Goal: Task Accomplishment & Management: Complete application form

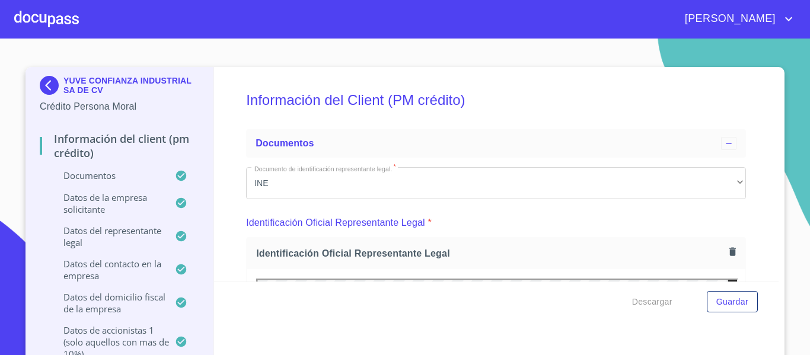
scroll to position [2966, 0]
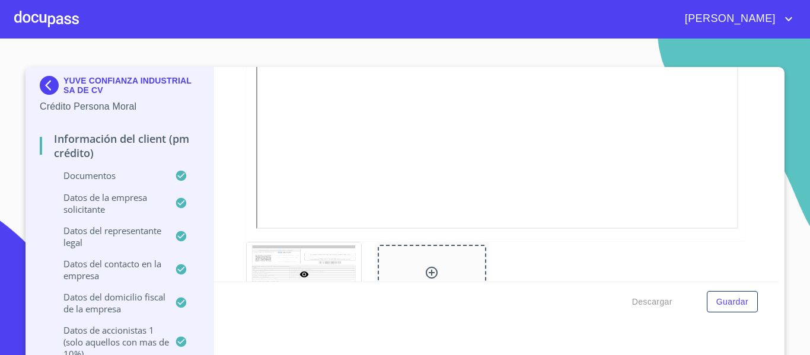
click at [36, 20] on div at bounding box center [46, 19] width 65 height 38
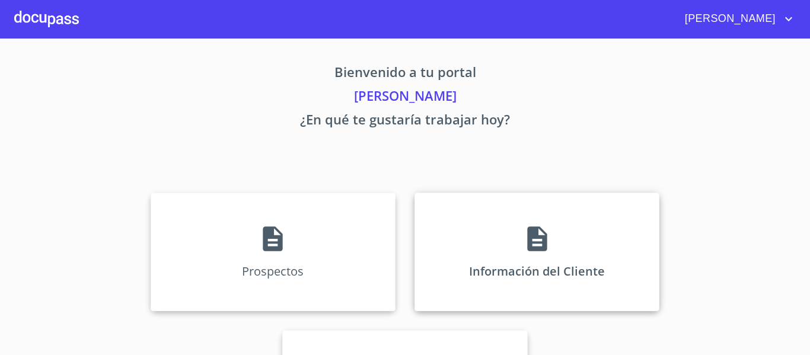
click at [444, 281] on div "Información del Cliente" at bounding box center [537, 252] width 245 height 119
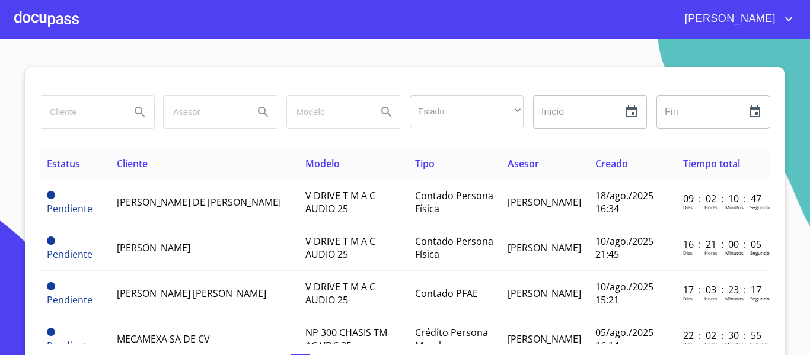
click at [43, 116] on input "search" at bounding box center [80, 112] width 81 height 32
click at [135, 110] on icon "Search" at bounding box center [140, 112] width 14 height 14
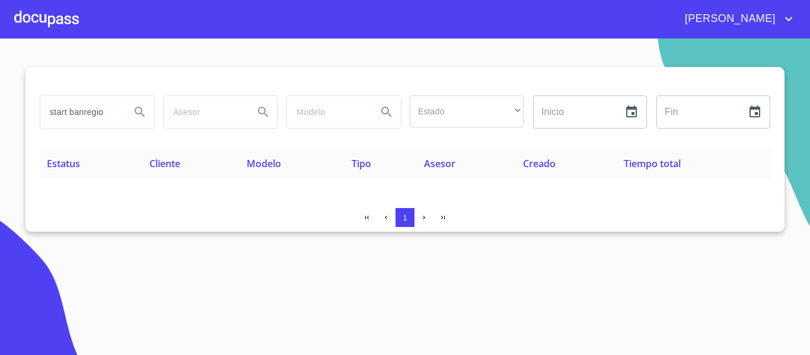
click at [109, 110] on input "start banregio" at bounding box center [80, 112] width 81 height 32
click at [140, 114] on icon "Search" at bounding box center [140, 112] width 10 height 10
click at [82, 112] on input "start" at bounding box center [80, 112] width 81 height 32
type input "s"
type input "START"
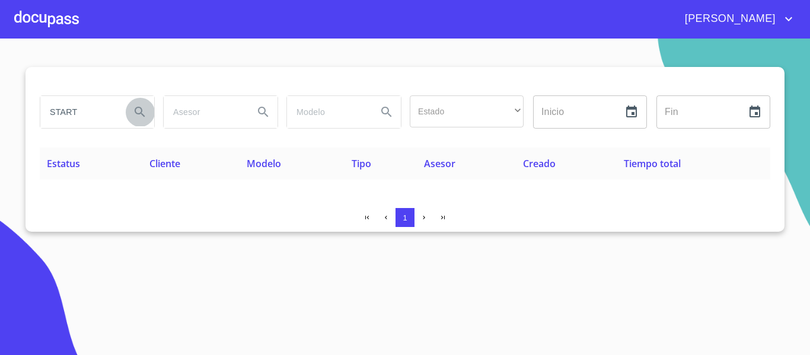
click at [136, 113] on icon "Search" at bounding box center [140, 112] width 10 height 10
click at [49, 7] on div at bounding box center [46, 19] width 65 height 38
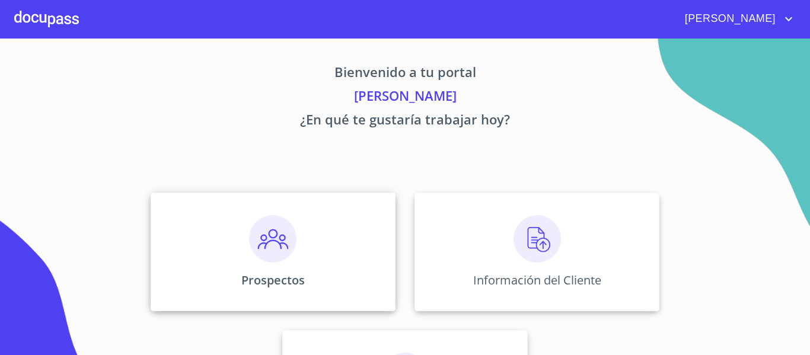
click at [318, 269] on div "Prospectos" at bounding box center [273, 252] width 245 height 119
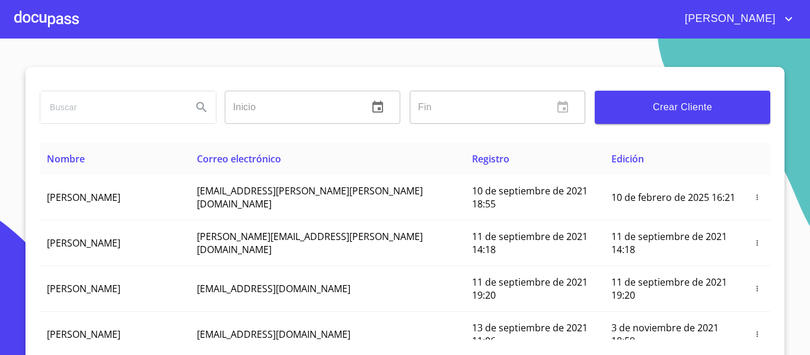
click at [110, 111] on input "search" at bounding box center [111, 107] width 142 height 32
type input "START"
click at [196, 111] on icon "Search" at bounding box center [202, 107] width 14 height 14
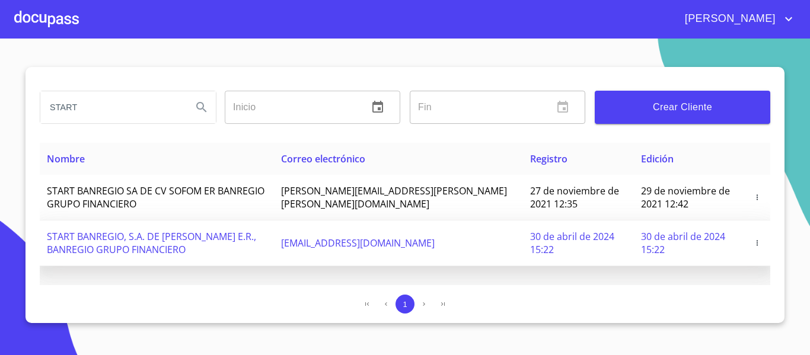
click at [415, 247] on span "[EMAIL_ADDRESS][DOMAIN_NAME]" at bounding box center [358, 243] width 154 height 13
click at [755, 243] on icon "button" at bounding box center [757, 243] width 8 height 8
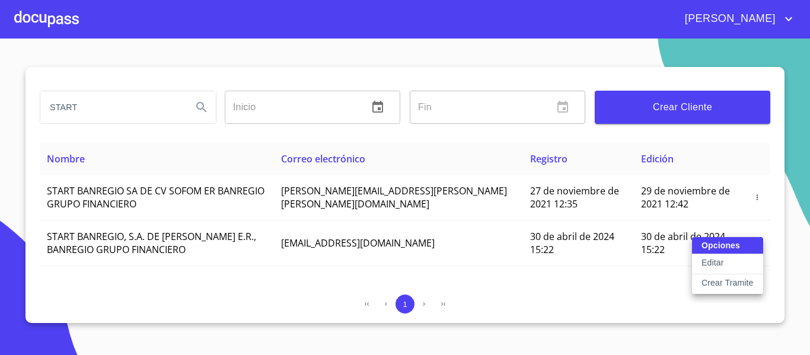
click at [718, 288] on p "Crear Tramite" at bounding box center [728, 283] width 52 height 12
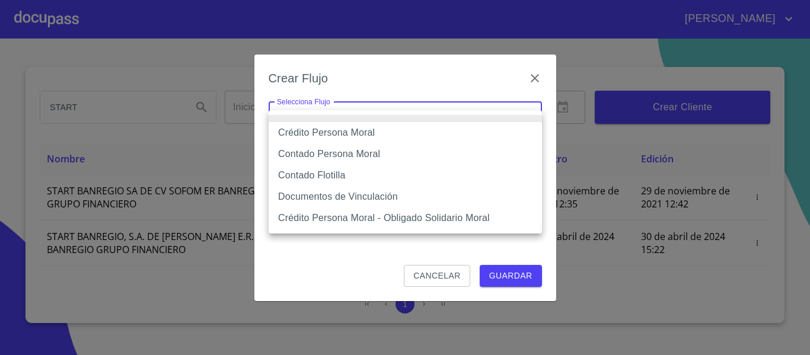
click at [323, 123] on body "[PERSON_NAME] START Inicio ​ Fin ​ Crear Cliente Nombre Correo electrónico Regi…" at bounding box center [405, 177] width 810 height 355
click at [330, 155] on li "Contado Persona Moral" at bounding box center [405, 154] width 273 height 21
type input "6112cf9d60c1d0a048e62677"
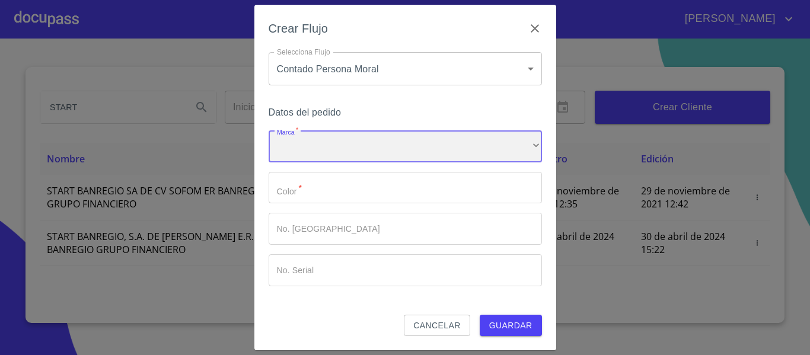
click at [327, 147] on div "​" at bounding box center [405, 146] width 273 height 32
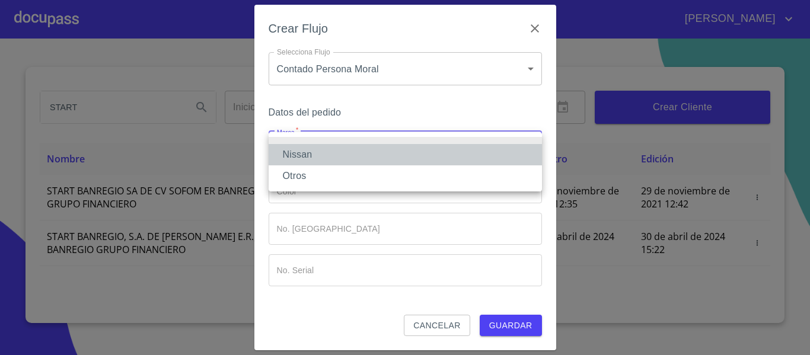
click at [327, 147] on li "Nissan" at bounding box center [405, 154] width 273 height 21
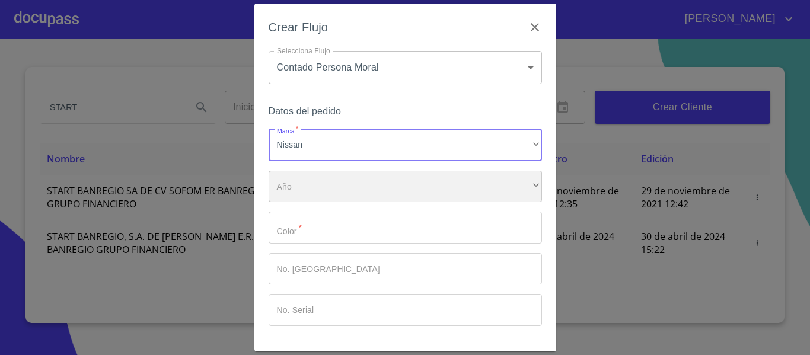
click at [328, 193] on div "​" at bounding box center [405, 187] width 273 height 32
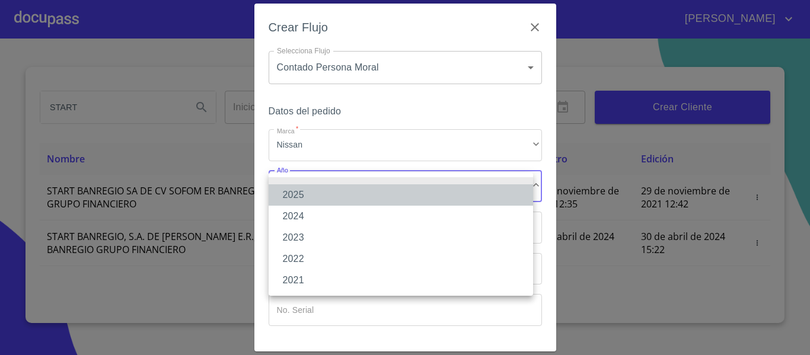
click at [298, 198] on li "2025" at bounding box center [401, 194] width 265 height 21
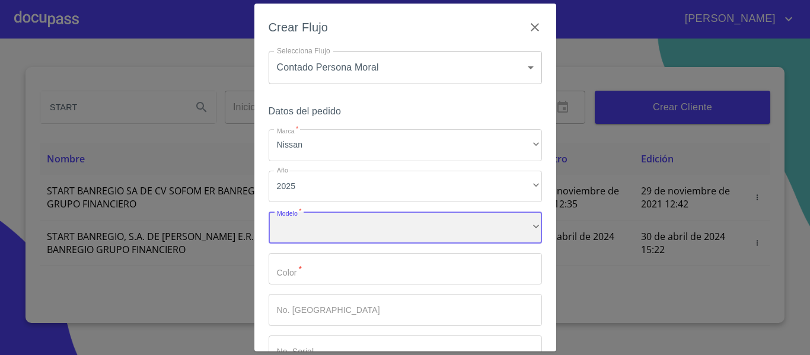
click at [303, 223] on div "​" at bounding box center [405, 228] width 273 height 32
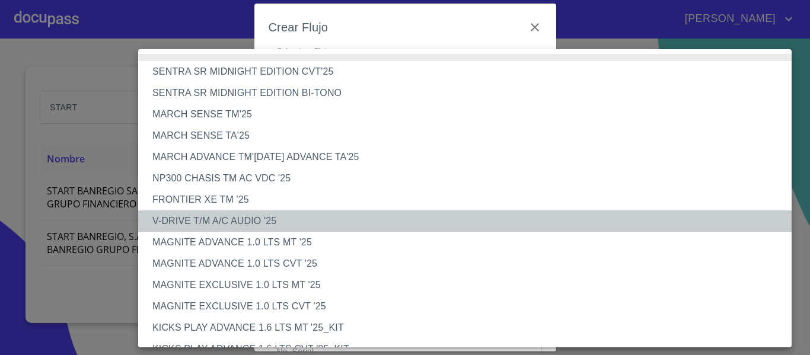
click at [210, 222] on li "V-DRIVE T/M A/C AUDIO '25" at bounding box center [469, 221] width 663 height 21
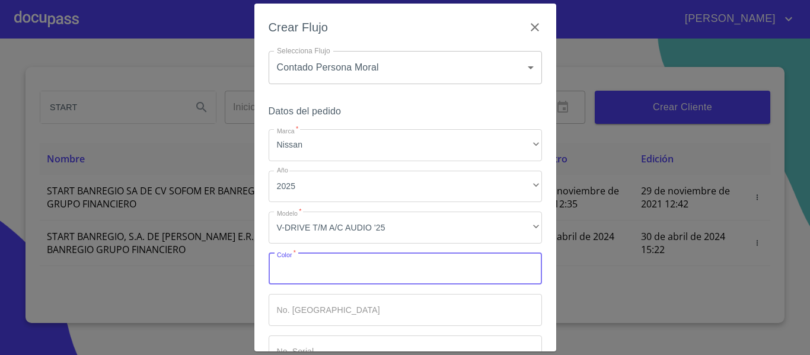
click at [314, 268] on input "Marca   *" at bounding box center [405, 269] width 273 height 32
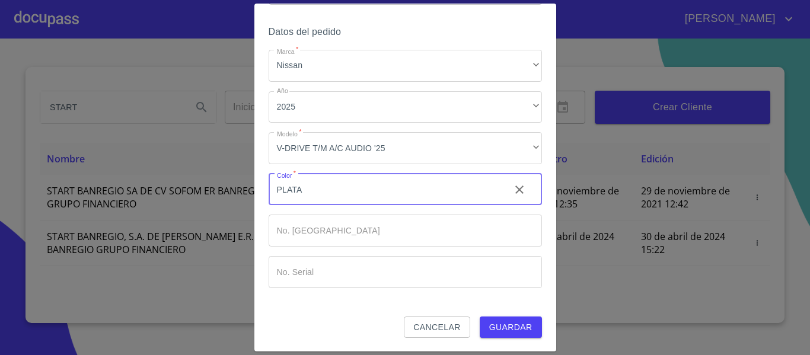
scroll to position [80, 0]
type input "PLATA"
click at [495, 333] on span "Guardar" at bounding box center [510, 327] width 43 height 15
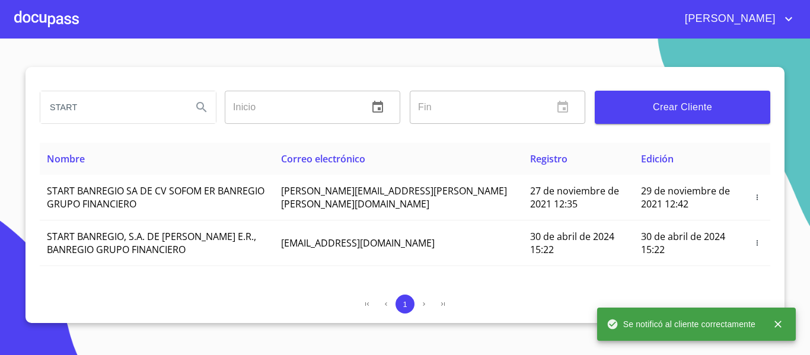
click at [58, 22] on div at bounding box center [46, 19] width 65 height 38
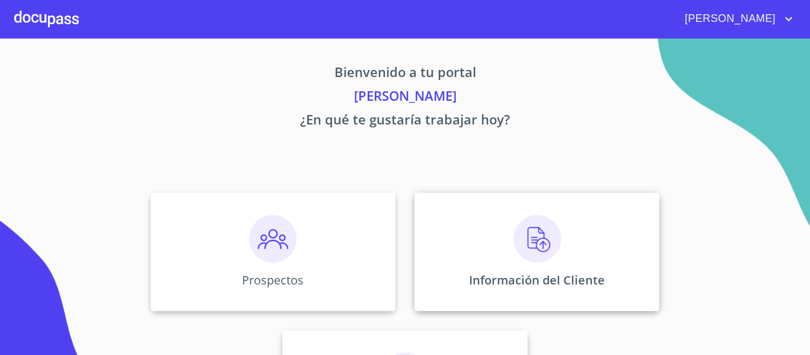
click at [440, 249] on div "Información del Cliente" at bounding box center [537, 252] width 245 height 119
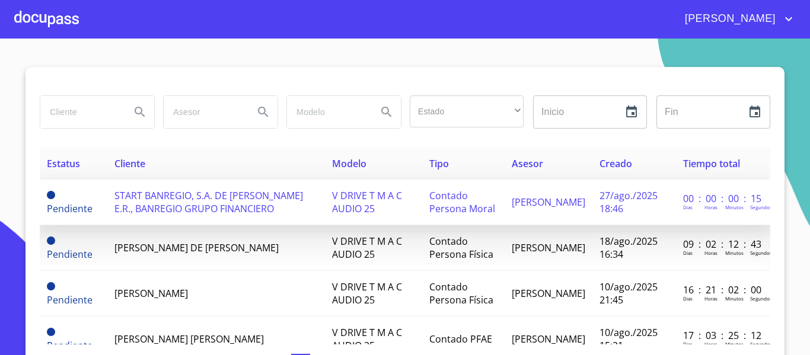
click at [211, 202] on span "START BANREGIO, S.A. DE [PERSON_NAME] E.R., BANREGIO GRUPO FINANCIERO" at bounding box center [208, 202] width 189 height 26
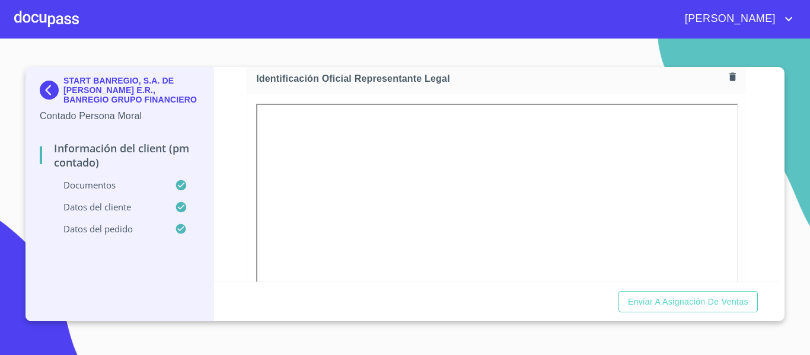
scroll to position [174, 0]
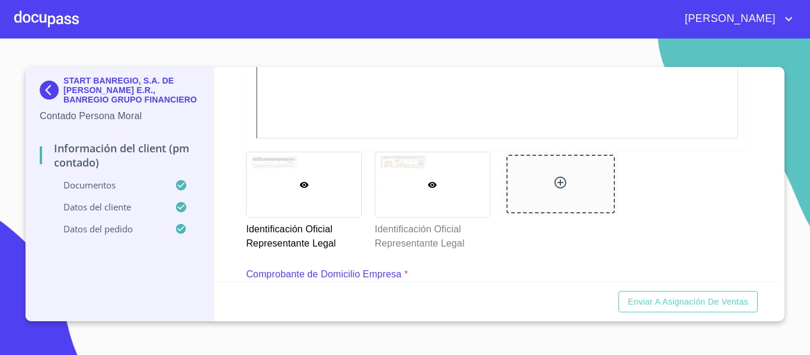
click at [429, 184] on icon at bounding box center [432, 185] width 9 height 6
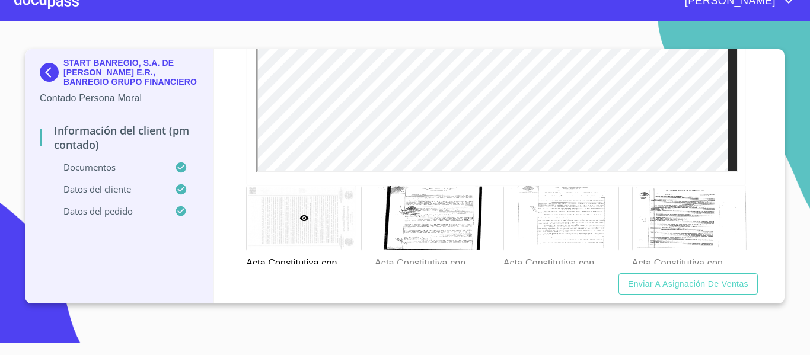
scroll to position [1980, 0]
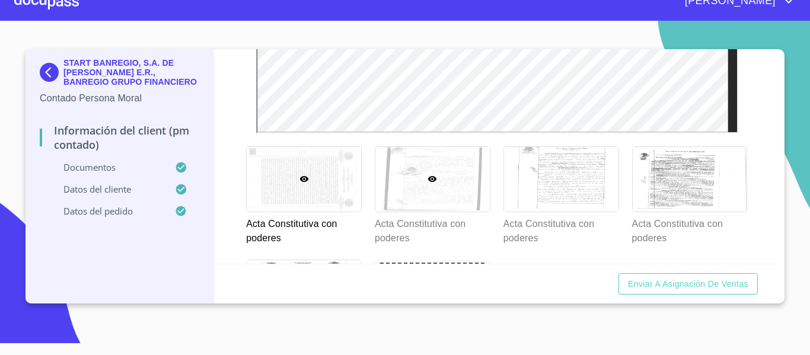
click at [419, 188] on div at bounding box center [432, 179] width 114 height 65
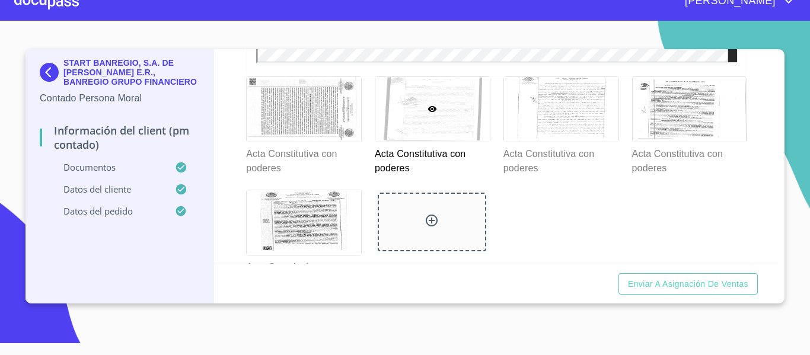
scroll to position [2039, 0]
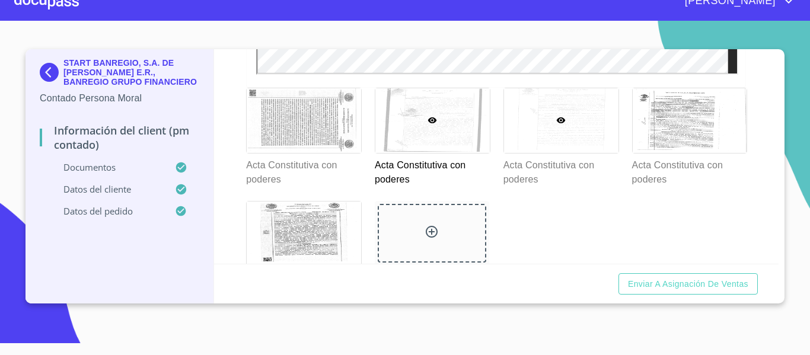
click at [585, 106] on div at bounding box center [561, 120] width 114 height 65
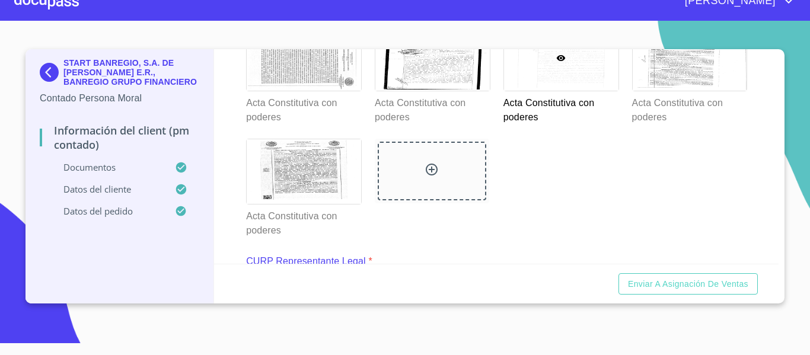
scroll to position [2109, 0]
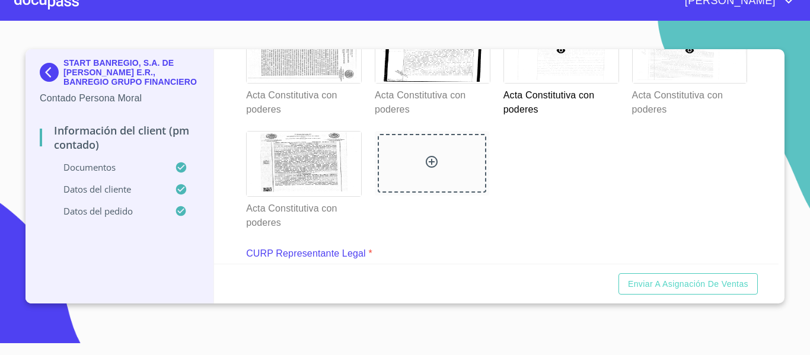
click at [664, 69] on div at bounding box center [690, 50] width 114 height 65
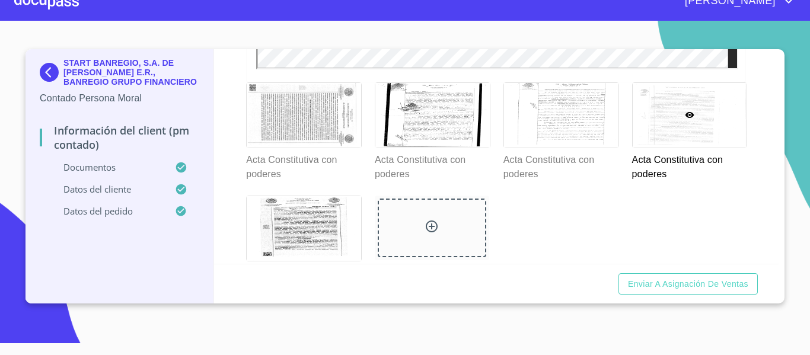
scroll to position [2090, 0]
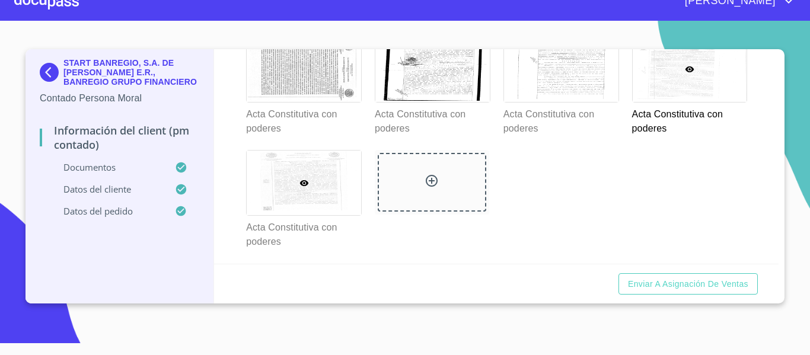
click at [306, 182] on icon at bounding box center [304, 183] width 9 height 6
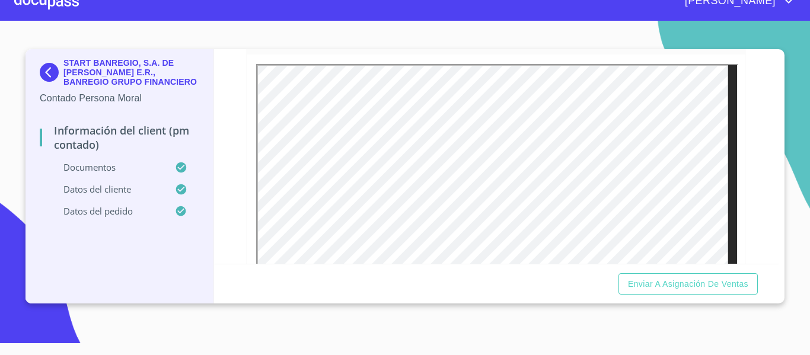
scroll to position [1710, 0]
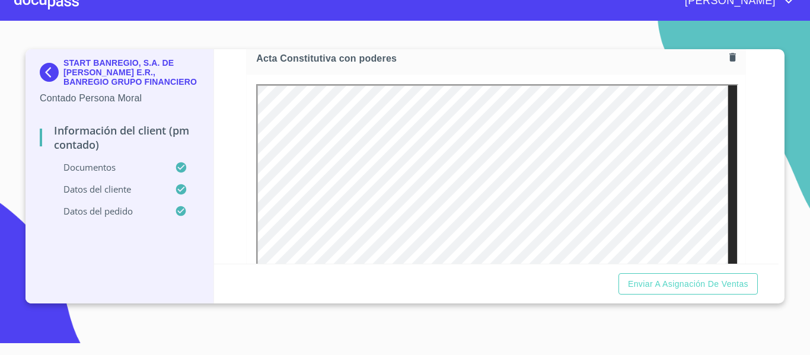
click at [48, 74] on img at bounding box center [52, 72] width 24 height 19
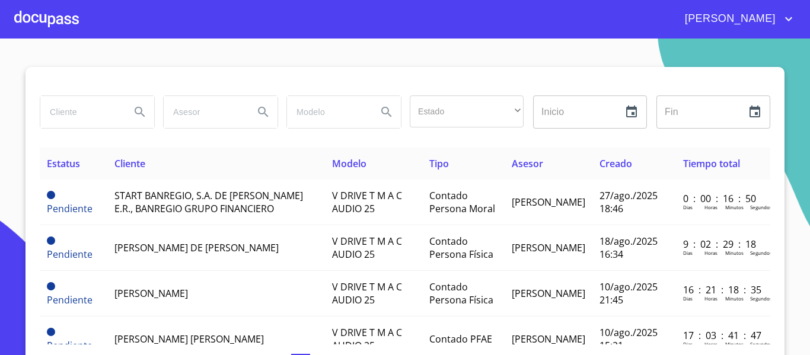
click at [86, 109] on input "search" at bounding box center [80, 112] width 81 height 32
type input "GRUPO ALDARAMIZ"
click at [133, 110] on icon "Search" at bounding box center [140, 112] width 14 height 14
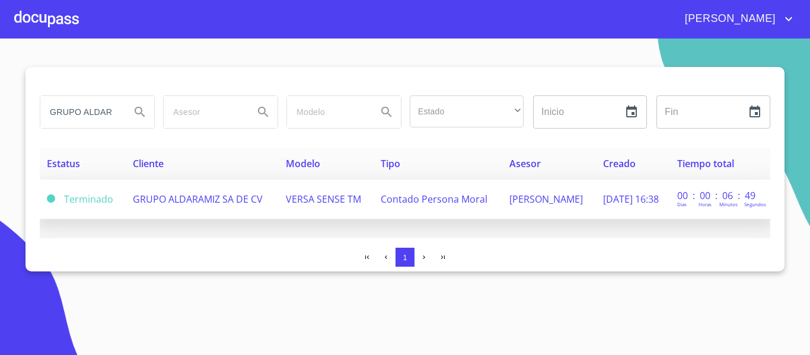
click at [323, 194] on span "VERSA SENSE TM" at bounding box center [323, 199] width 75 height 13
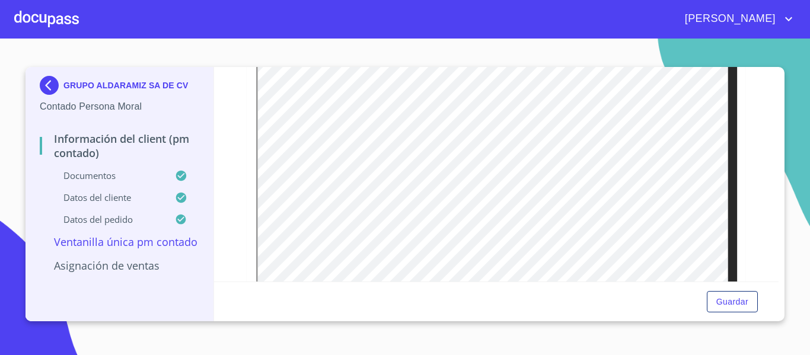
scroll to position [332, 0]
drag, startPoint x: 504, startPoint y: 267, endPoint x: 526, endPoint y: 267, distance: 21.4
click at [526, 267] on div at bounding box center [496, 108] width 499 height 341
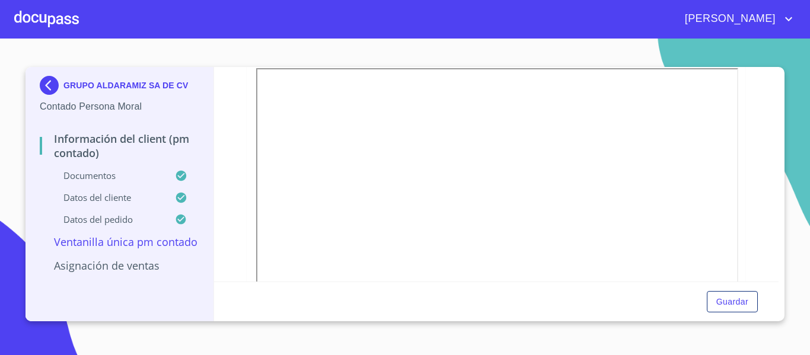
scroll to position [1743, 0]
